Goal: Information Seeking & Learning: Learn about a topic

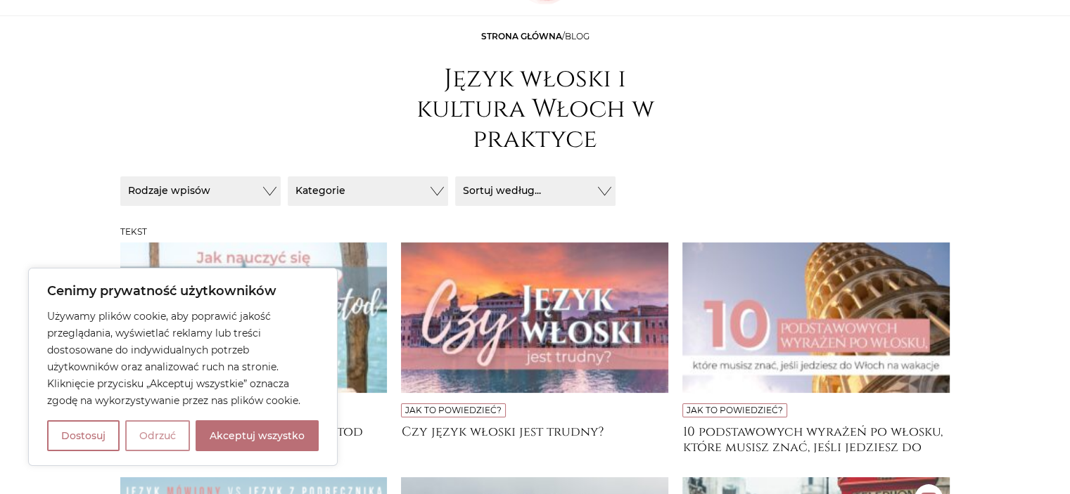
click at [158, 441] on button "Odrzuć" at bounding box center [157, 436] width 65 height 31
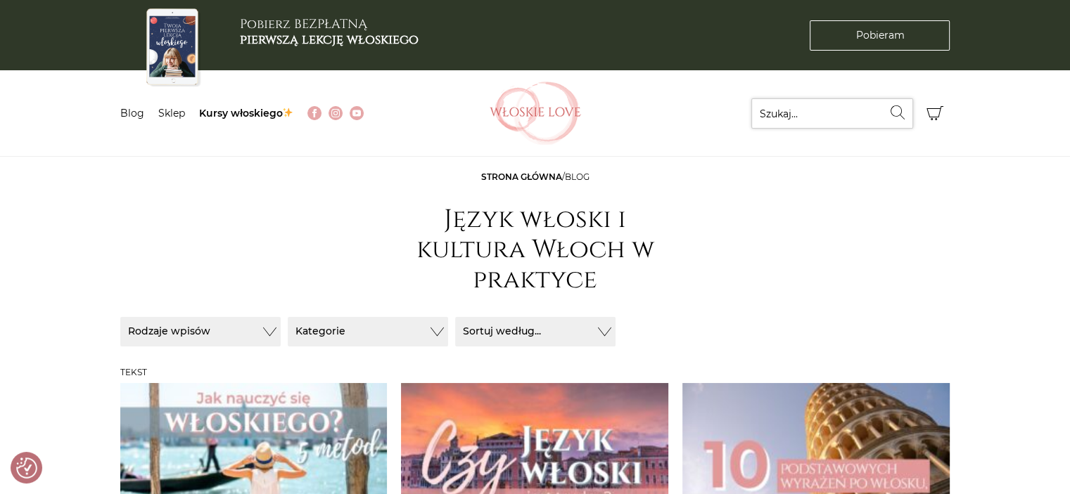
click at [798, 107] on input "Szukaj..." at bounding box center [832, 113] width 162 height 30
type input "un giro per i verbi"
click at [883, 98] on button "Wyszukaj" at bounding box center [898, 112] width 30 height 28
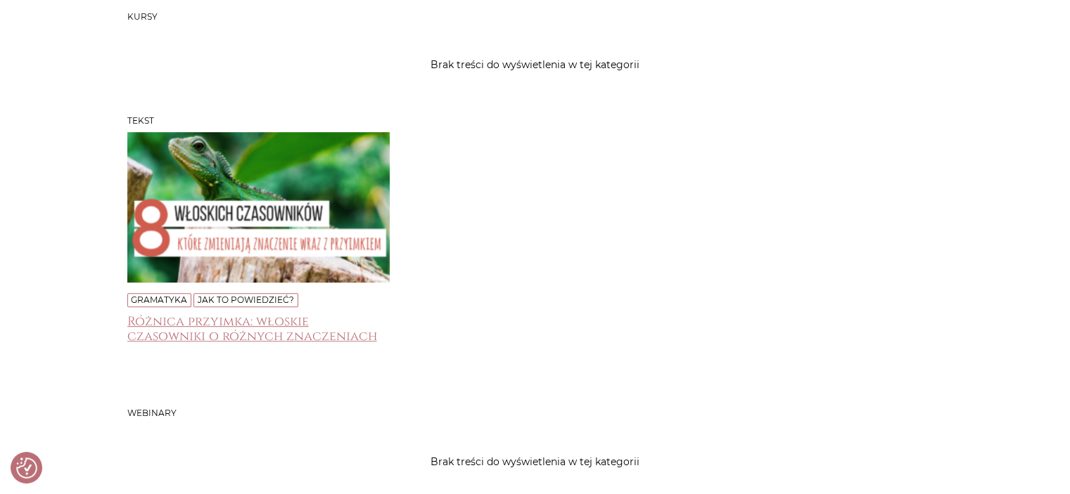
scroll to position [703, 0]
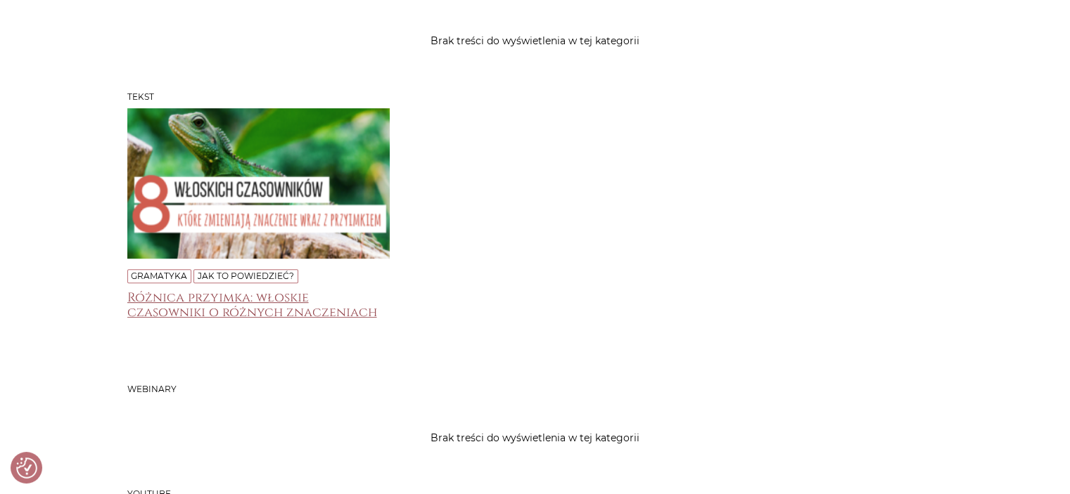
click at [208, 319] on h4 "Różnica przyimka: włoskie czasowniki o różnych znaczeniach" at bounding box center [258, 304] width 262 height 28
